Goal: Answer question/provide support

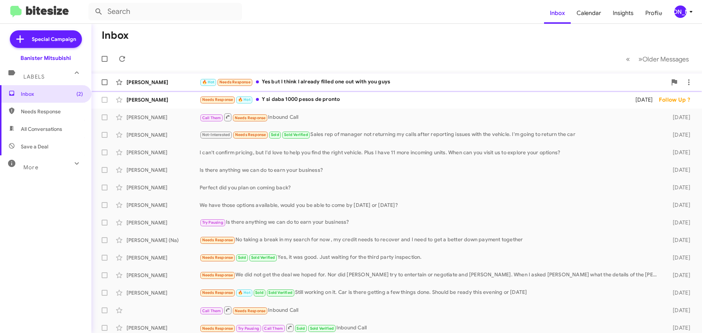
click at [363, 86] on div "🔥 Hot Needs Response Yes but I think I already filled one out with you guys" at bounding box center [433, 82] width 467 height 8
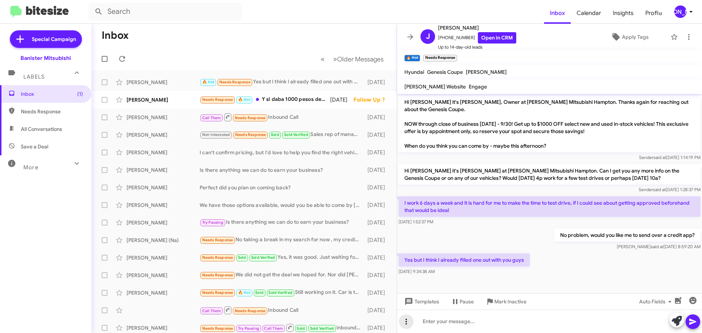
click at [407, 324] on icon at bounding box center [406, 321] width 9 height 9
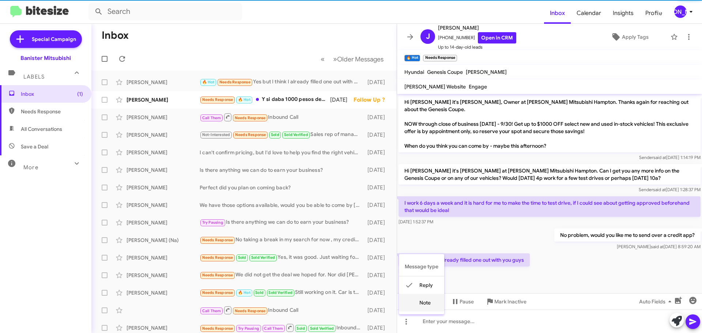
click at [425, 307] on button "note" at bounding box center [421, 303] width 45 height 18
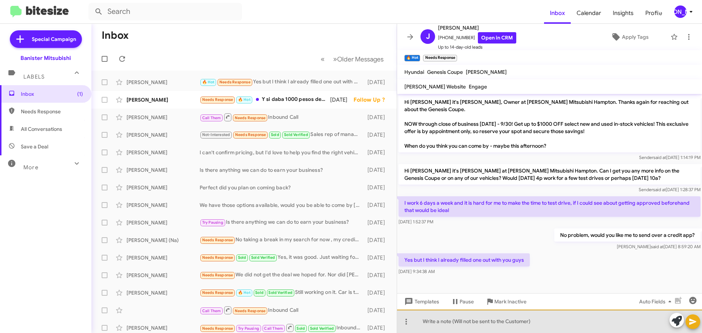
click at [426, 317] on div at bounding box center [549, 321] width 305 height 23
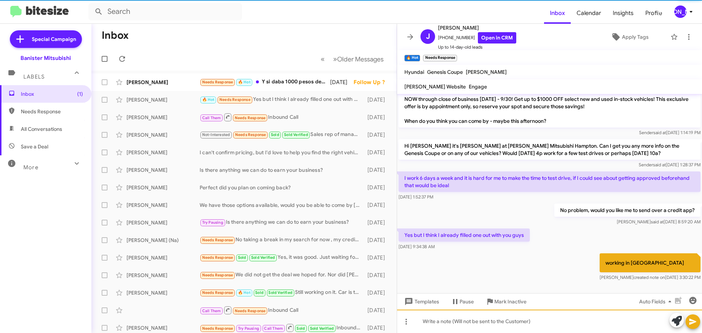
scroll to position [25, 0]
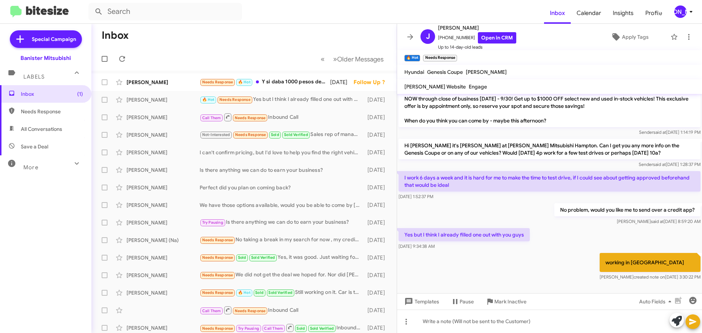
click at [688, 16] on span "[PERSON_NAME]" at bounding box center [685, 11] width 22 height 12
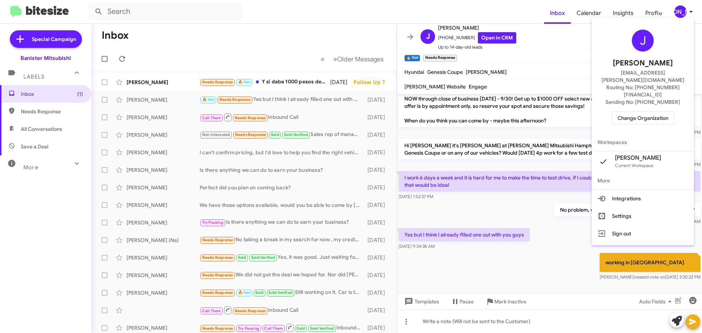
click at [650, 112] on span "Change Organization" at bounding box center [642, 118] width 51 height 12
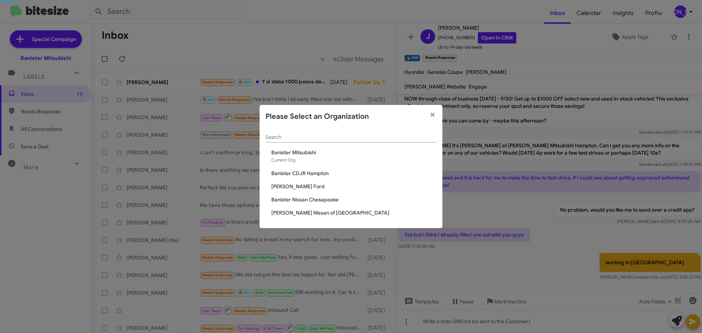
click at [299, 173] on span "Banister CDJR Hampton" at bounding box center [353, 173] width 165 height 7
